Goal: Book appointment/travel/reservation

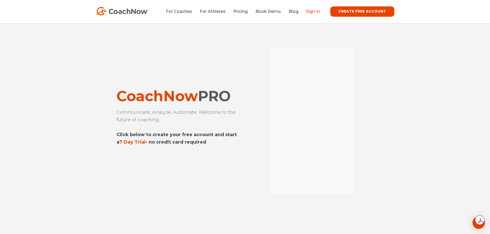
drag, startPoint x: 0, startPoint y: 0, endPoint x: 316, endPoint y: 11, distance: 316.1
click at [316, 11] on link "Sign In" at bounding box center [313, 11] width 14 height 5
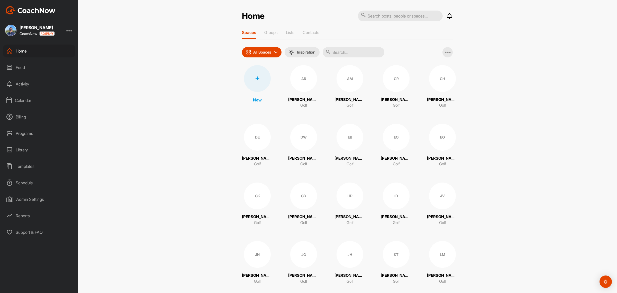
click at [22, 100] on div "Calendar" at bounding box center [39, 100] width 73 height 13
click at [32, 123] on div "Facility Calendar" at bounding box center [44, 126] width 61 height 11
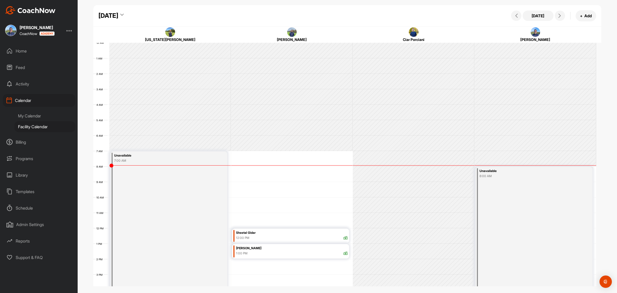
scroll to position [89, 0]
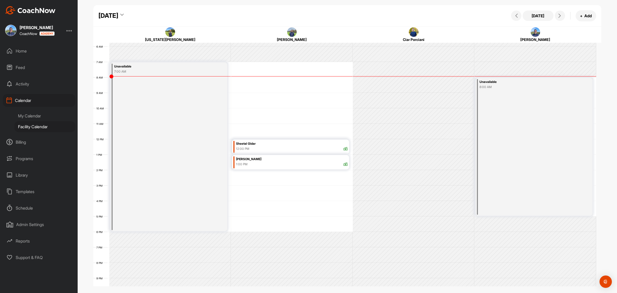
click at [247, 116] on div "12 AM 1 AM 2 AM 3 AM 4 AM 5 AM 6 AM 7 AM 8 AM 9 AM 10 AM 11 AM 12 PM 1 PM 2 PM …" at bounding box center [344, 139] width 503 height 370
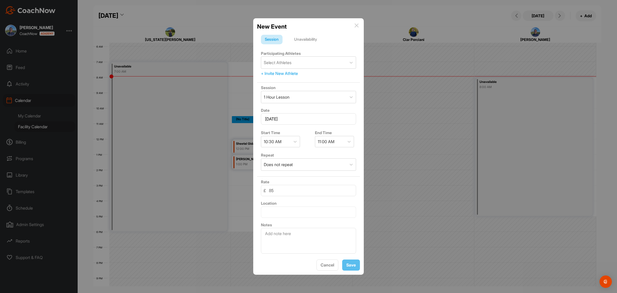
click at [356, 23] on img at bounding box center [357, 25] width 4 height 4
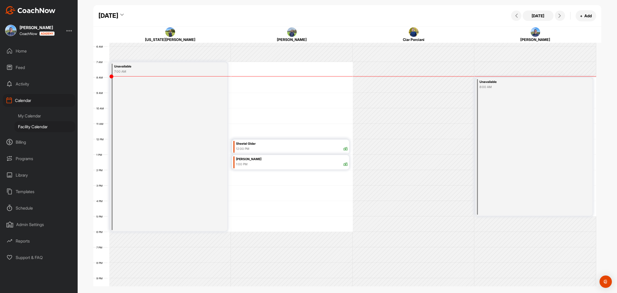
click at [249, 115] on div "12 AM 1 AM 2 AM 3 AM 4 AM 5 AM 6 AM 7 AM 8 AM 9 AM 10 AM 11 AM 12 PM 1 PM 2 PM …" at bounding box center [344, 139] width 503 height 370
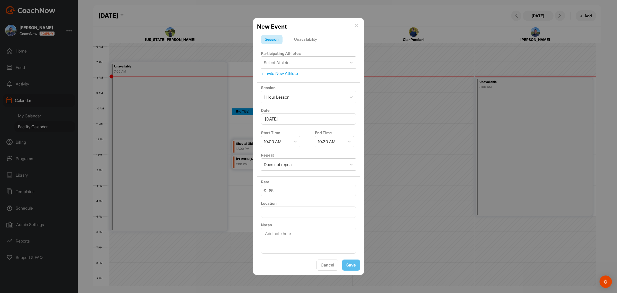
click at [356, 23] on img at bounding box center [357, 25] width 4 height 4
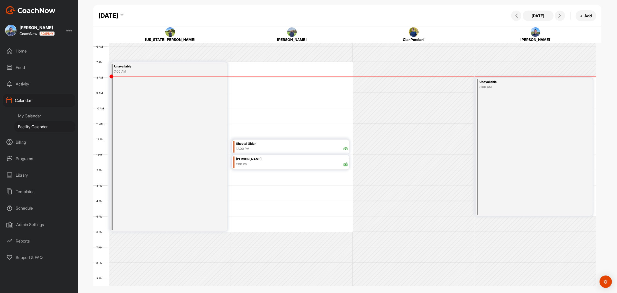
click at [285, 146] on div "Sheetal Gidar" at bounding box center [292, 144] width 112 height 6
click at [314, 164] on icon at bounding box center [315, 163] width 6 height 6
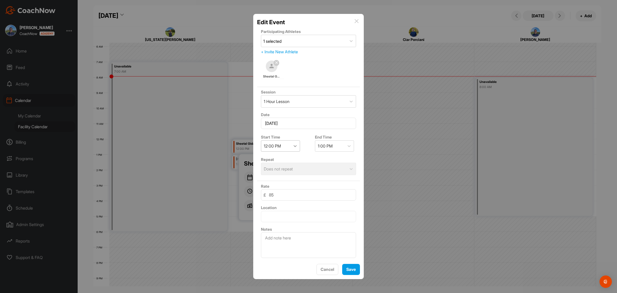
click at [293, 143] on icon at bounding box center [295, 145] width 5 height 5
click at [280, 156] on div "10:30 AM" at bounding box center [280, 159] width 39 height 10
click at [330, 143] on div "11:30 AM" at bounding box center [326, 146] width 17 height 6
click at [349, 272] on span "Save" at bounding box center [352, 269] width 10 height 5
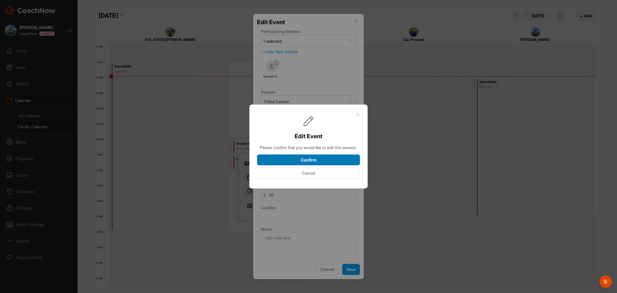
click at [316, 162] on button "Confirm" at bounding box center [308, 159] width 103 height 11
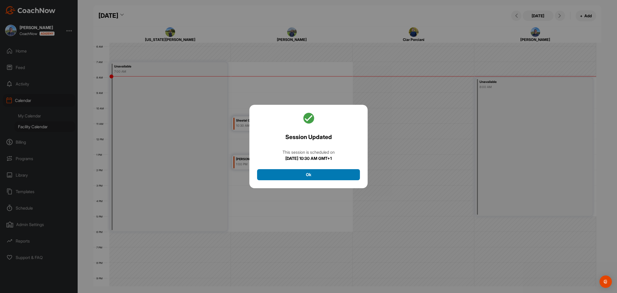
click at [313, 173] on button "Ok" at bounding box center [308, 174] width 103 height 11
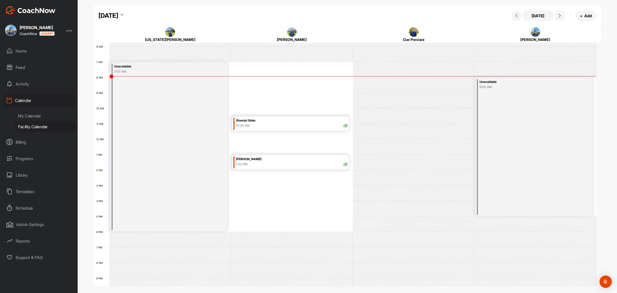
click at [268, 120] on div "Sheetal Gidar" at bounding box center [292, 121] width 112 height 6
click at [315, 141] on icon at bounding box center [315, 140] width 6 height 6
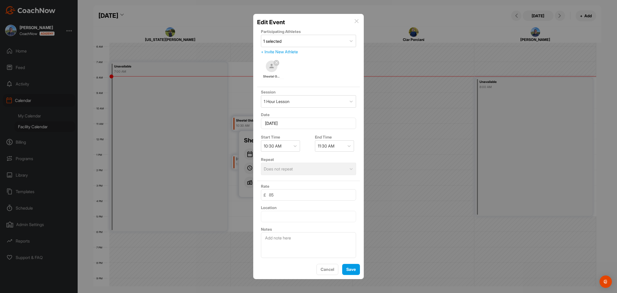
click at [358, 19] on img at bounding box center [357, 21] width 4 height 4
